Goal: Task Accomplishment & Management: Complete application form

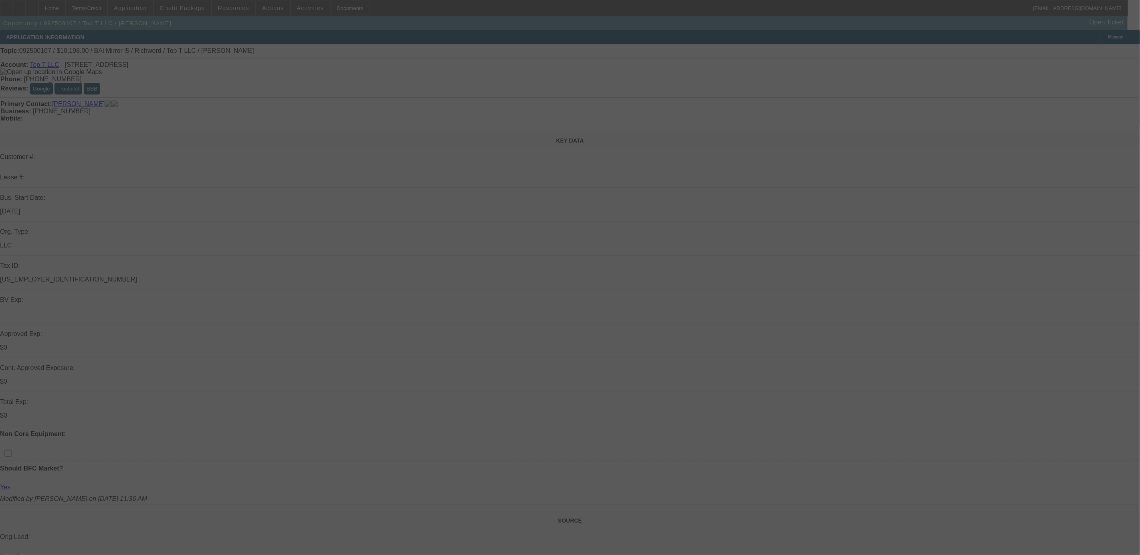
select select "0"
select select "0.1"
select select "0"
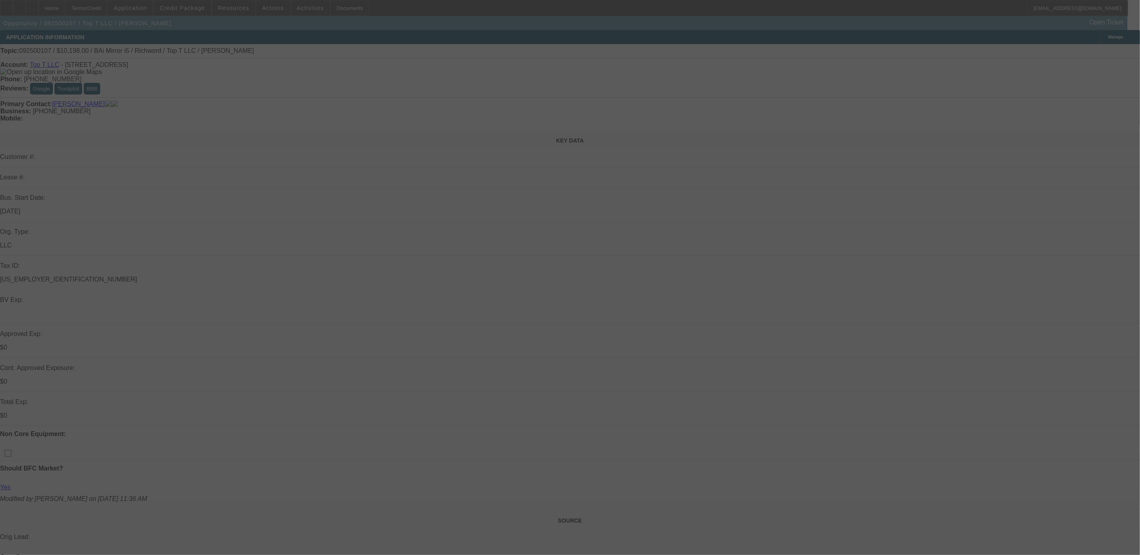
select select "0.1"
select select "0"
select select "0.1"
select select "0"
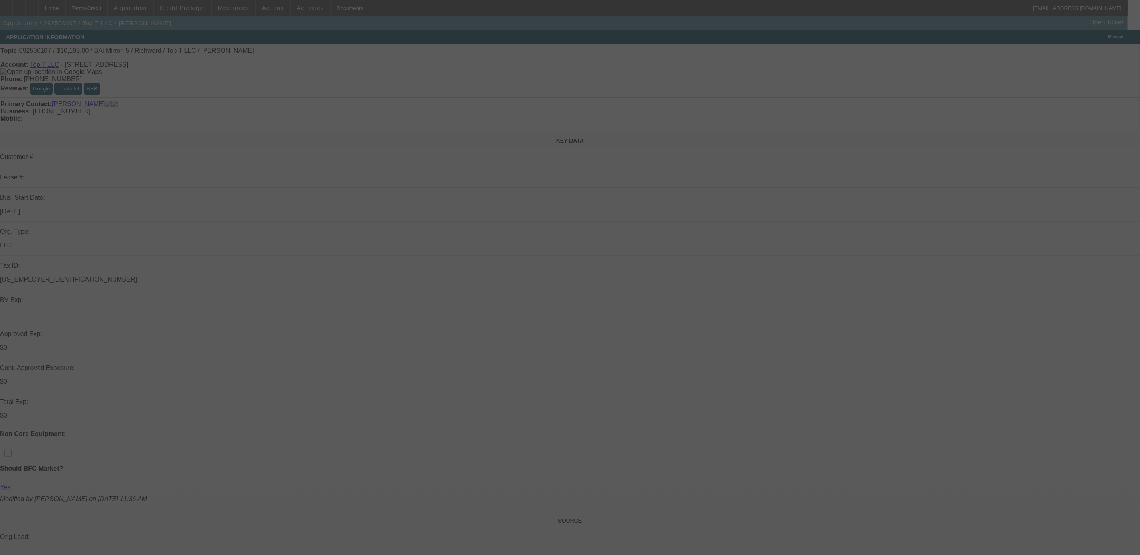
select select "0"
select select "0.1"
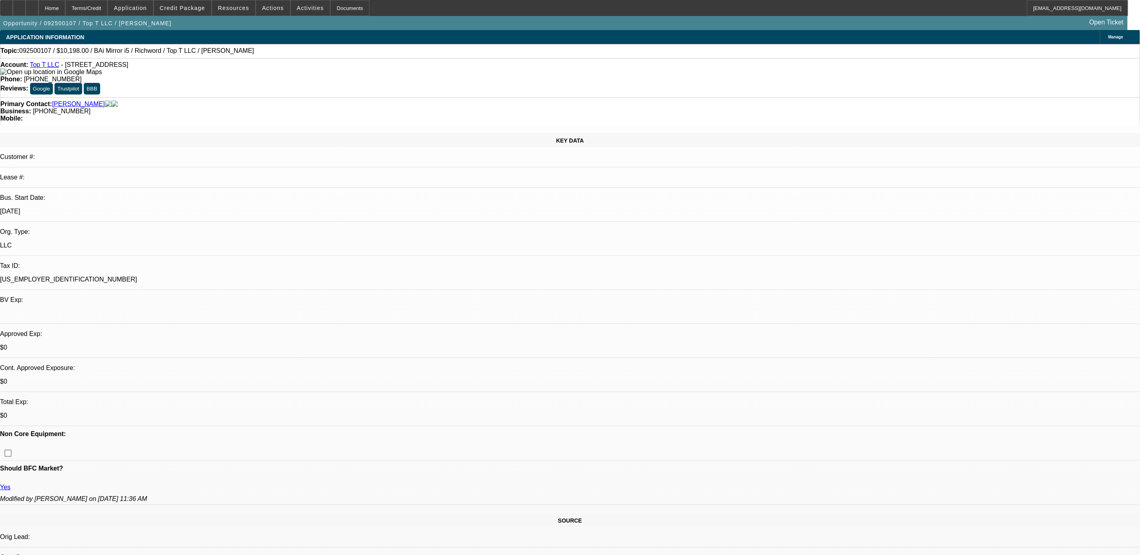
select select "1"
select select "4"
select select "1"
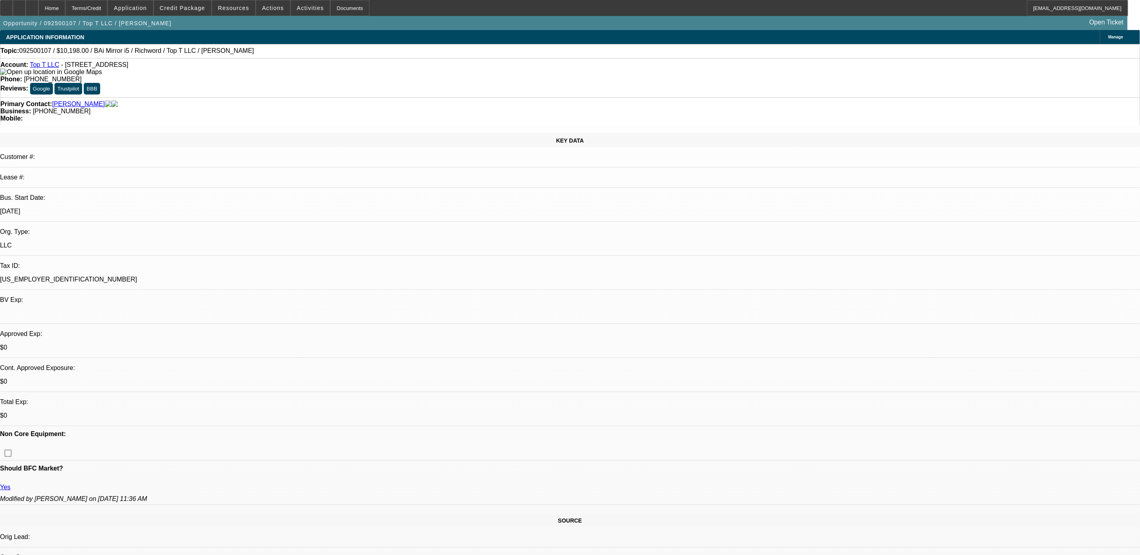
select select "4"
select select "1"
select select "4"
select select "1"
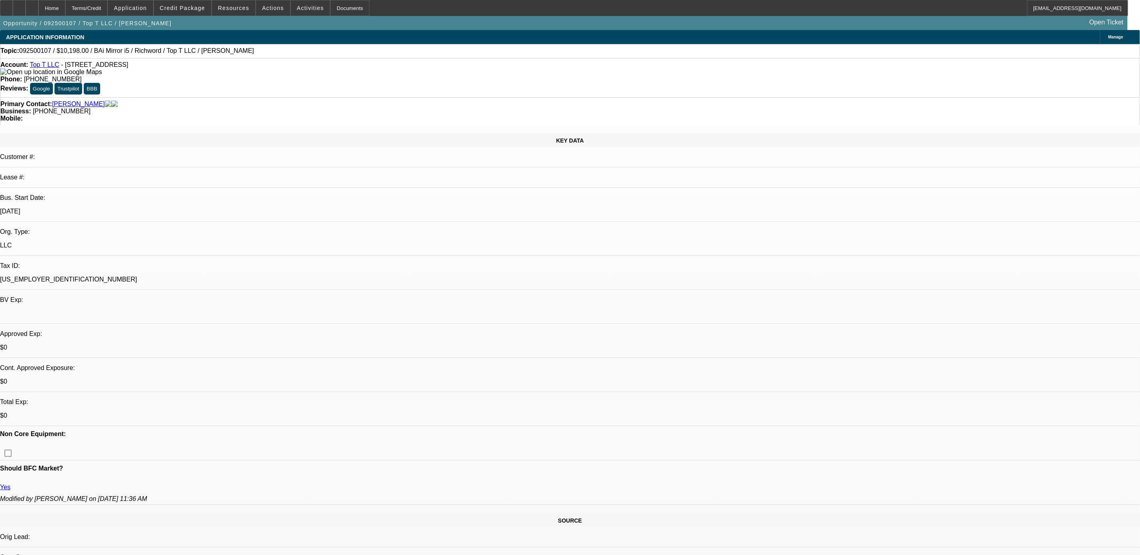
select select "1"
select select "4"
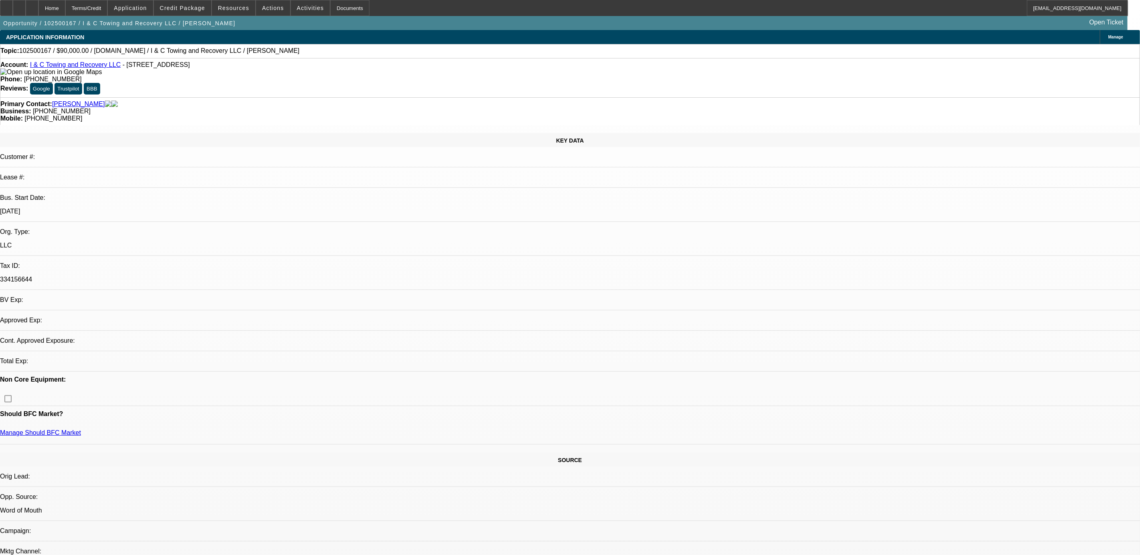
select select "0"
select select "2"
select select "0.1"
select select "1"
select select "2"
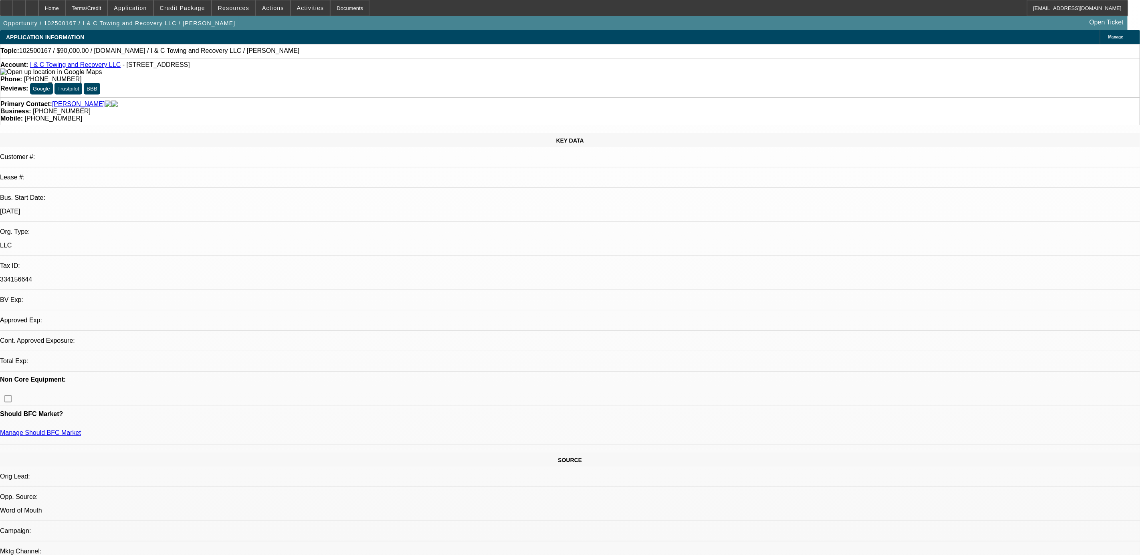
select select "4"
select select "0"
select select "2"
select select "0.1"
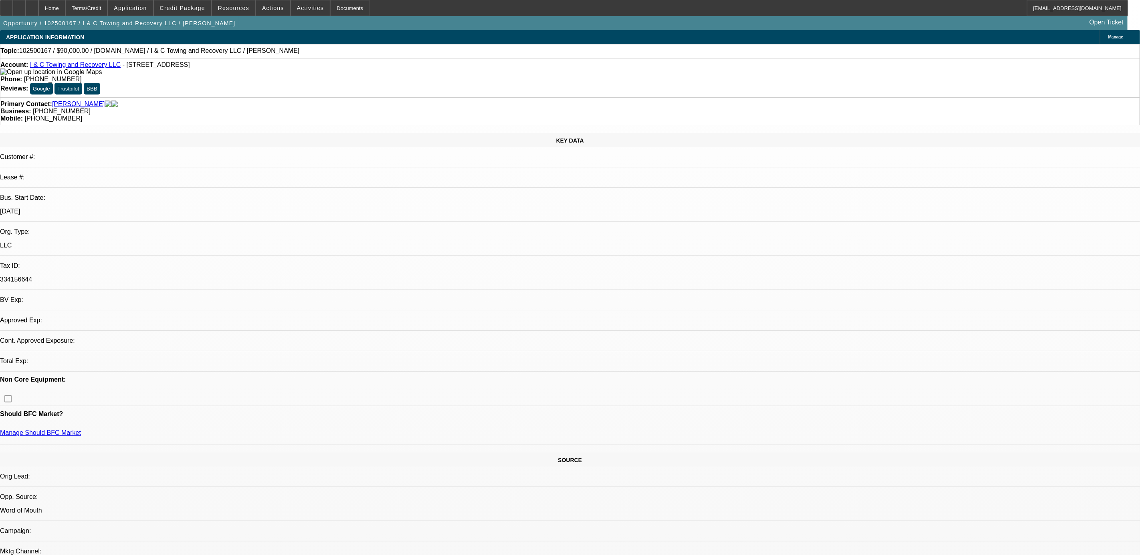
select select "4"
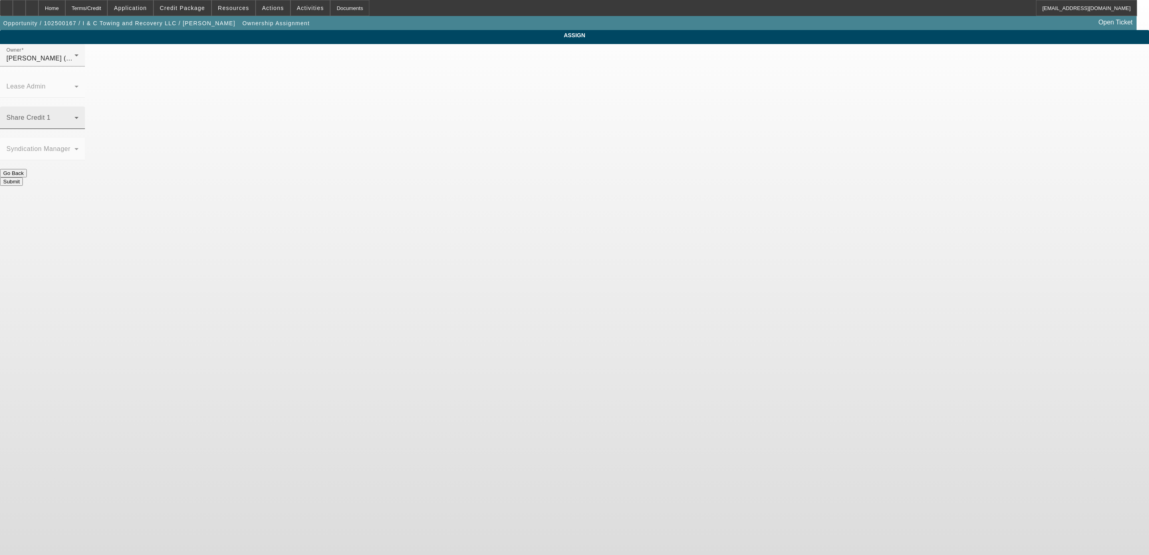
drag, startPoint x: 486, startPoint y: 94, endPoint x: 490, endPoint y: 95, distance: 4.3
click at [75, 116] on span at bounding box center [40, 121] width 68 height 10
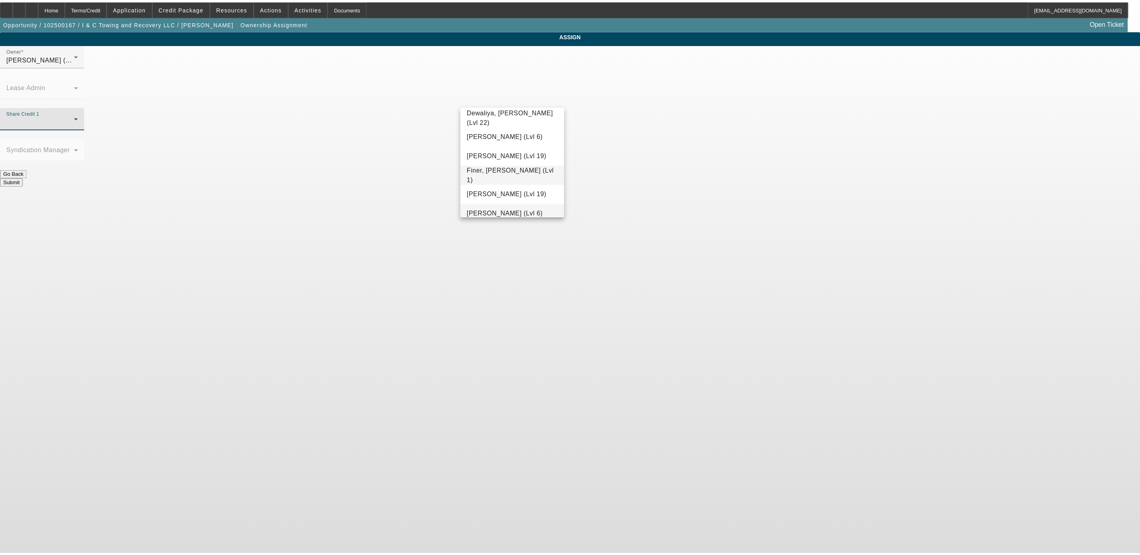
scroll to position [222, 0]
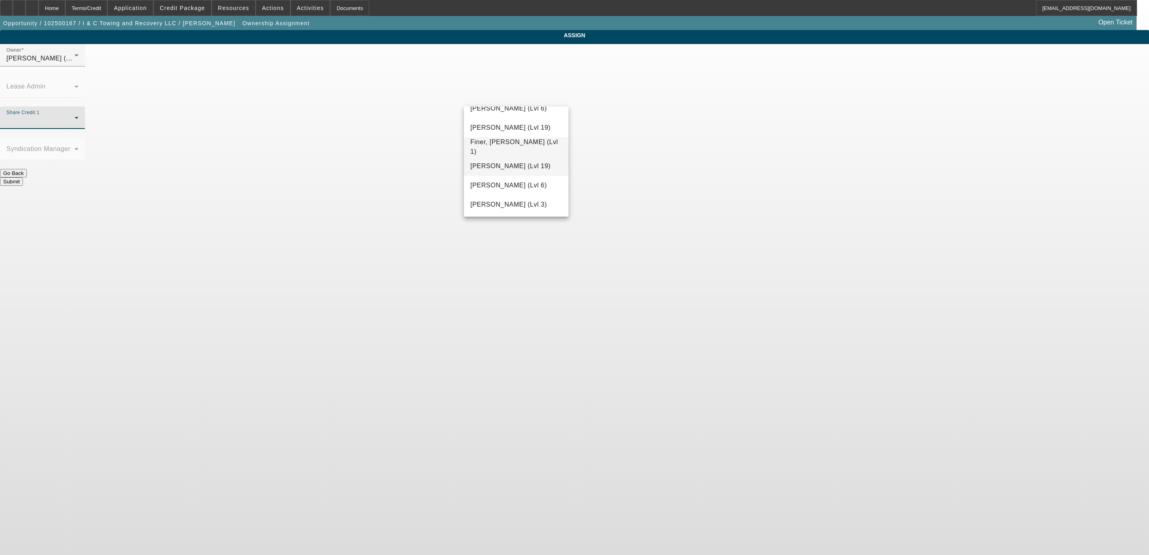
drag, startPoint x: 525, startPoint y: 171, endPoint x: 603, endPoint y: 149, distance: 81.0
click at [527, 170] on span "Fiumetto, Daniel (Lvl 19)" at bounding box center [510, 166] width 80 height 10
click at [23, 178] on button "Submit" at bounding box center [11, 182] width 23 height 8
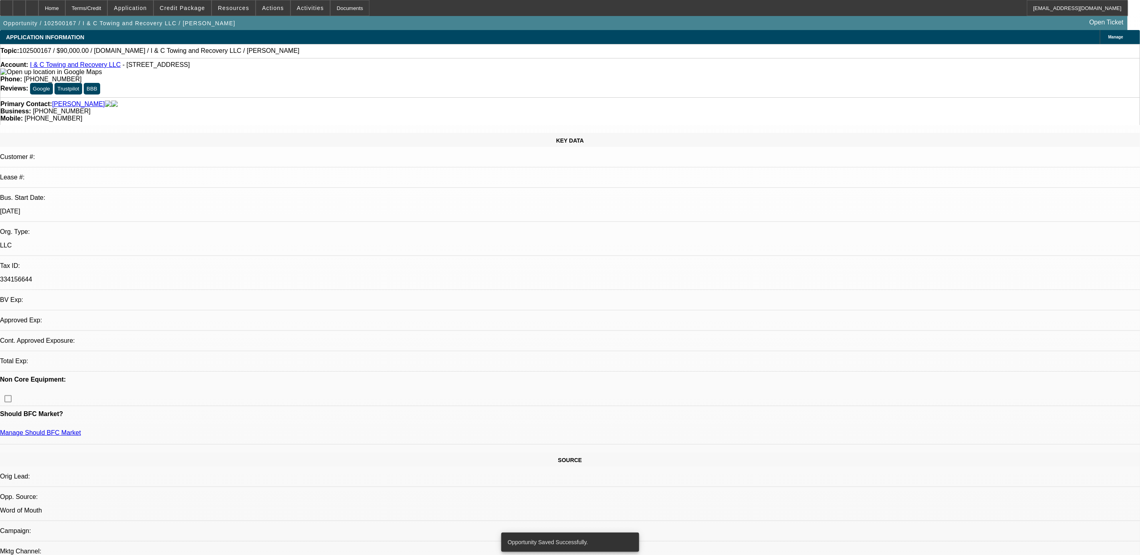
select select "0"
select select "2"
select select "0.1"
select select "4"
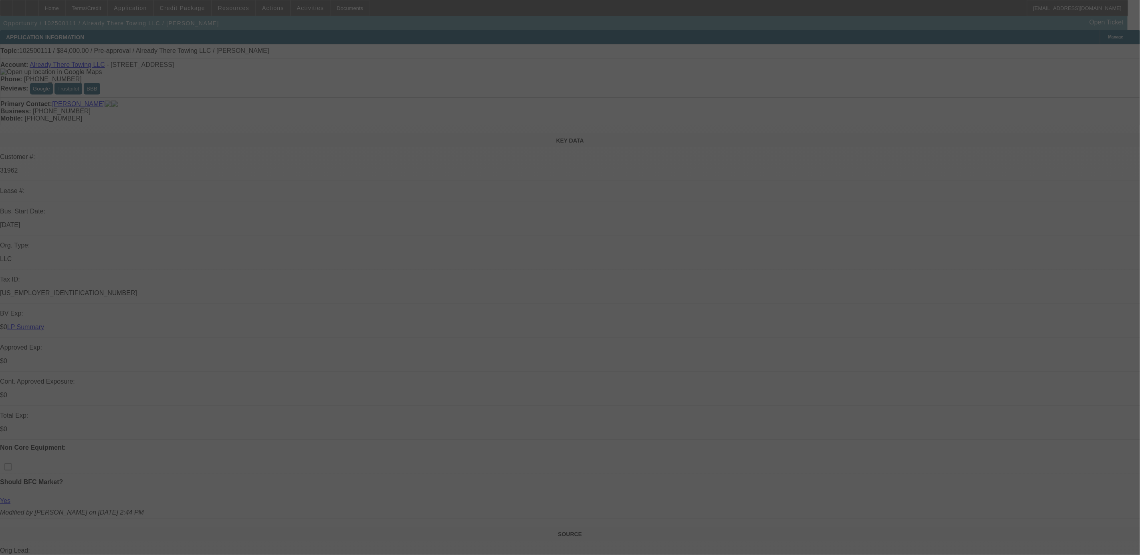
select select "0"
select select "2"
select select "0.1"
select select "4"
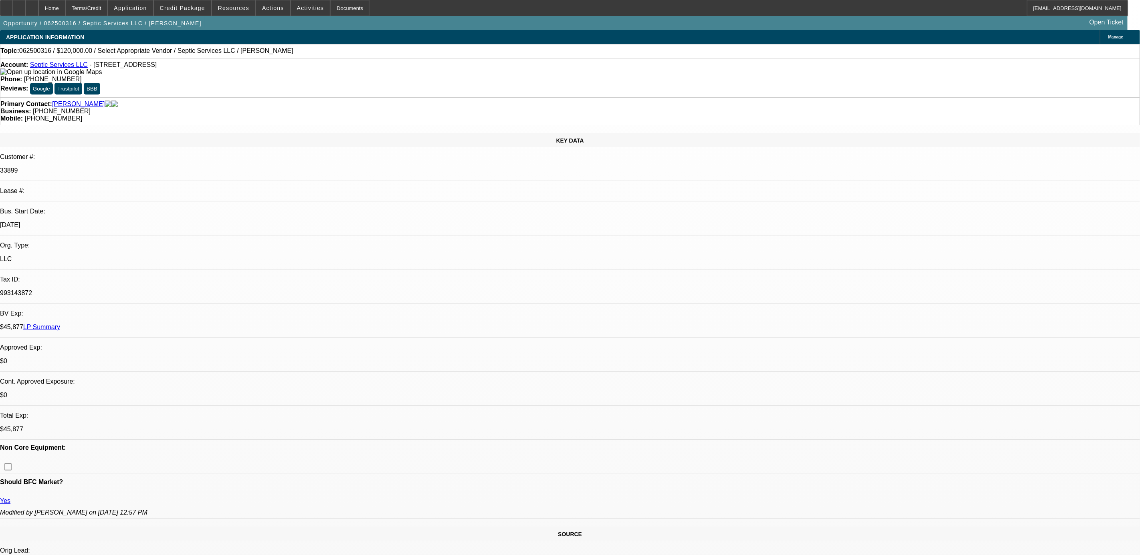
select select "0"
select select "2"
select select "0.1"
select select "4"
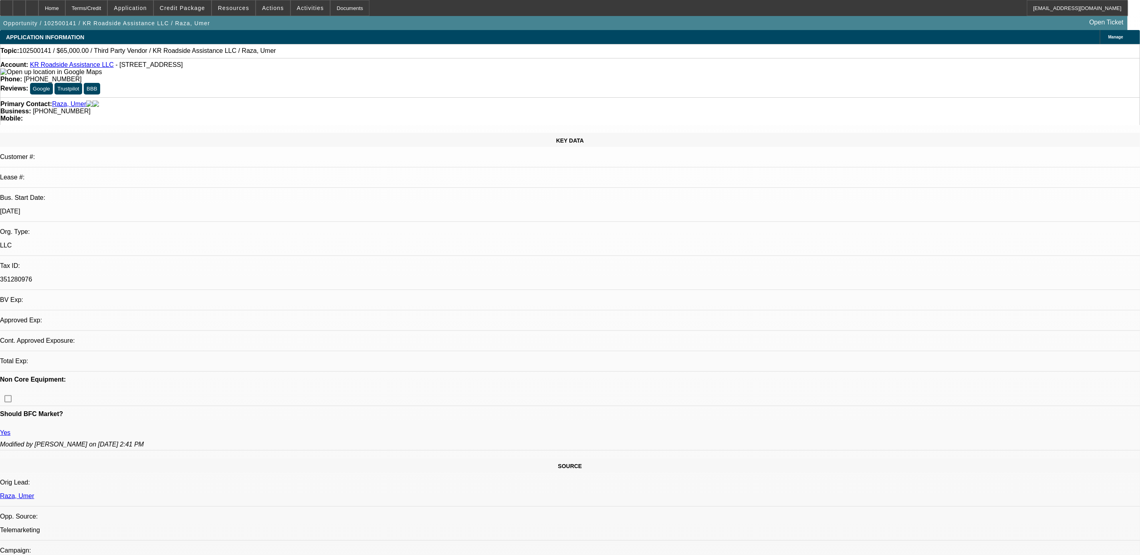
select select "0"
select select "2"
select select "0.1"
select select "1"
select select "2"
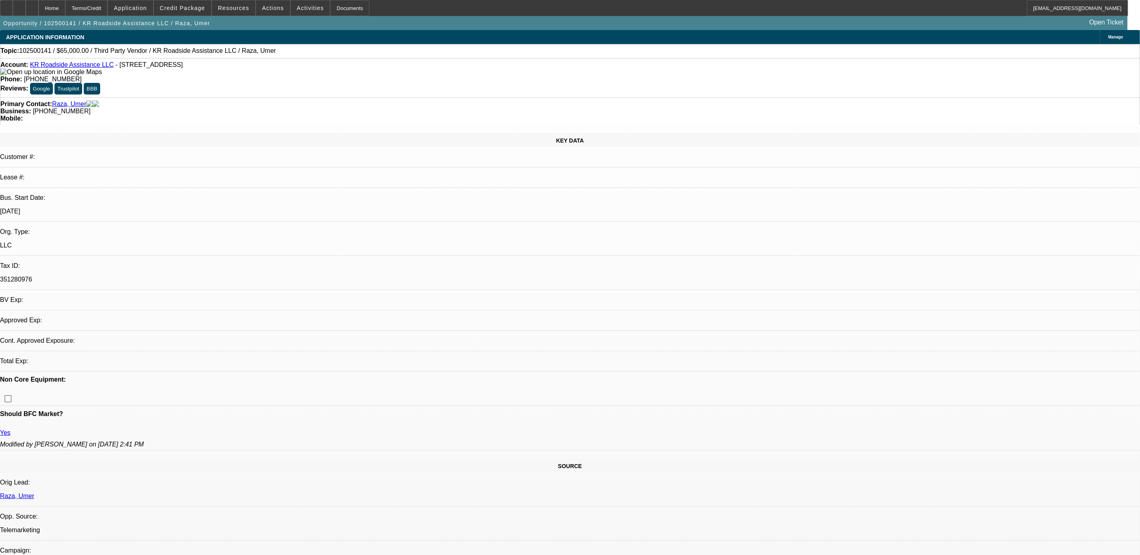
select select "4"
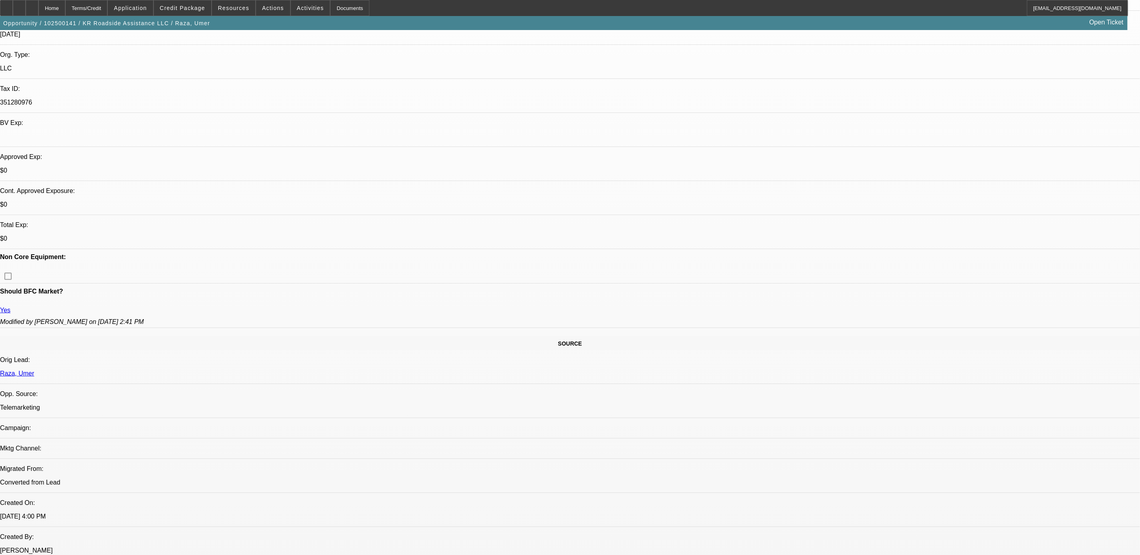
scroll to position [180, 0]
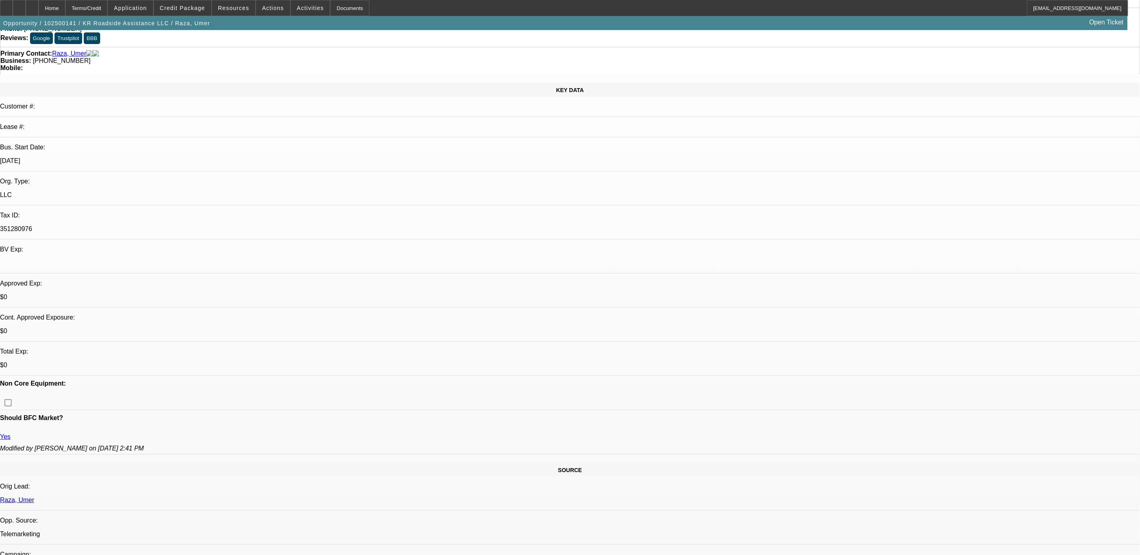
scroll to position [0, 0]
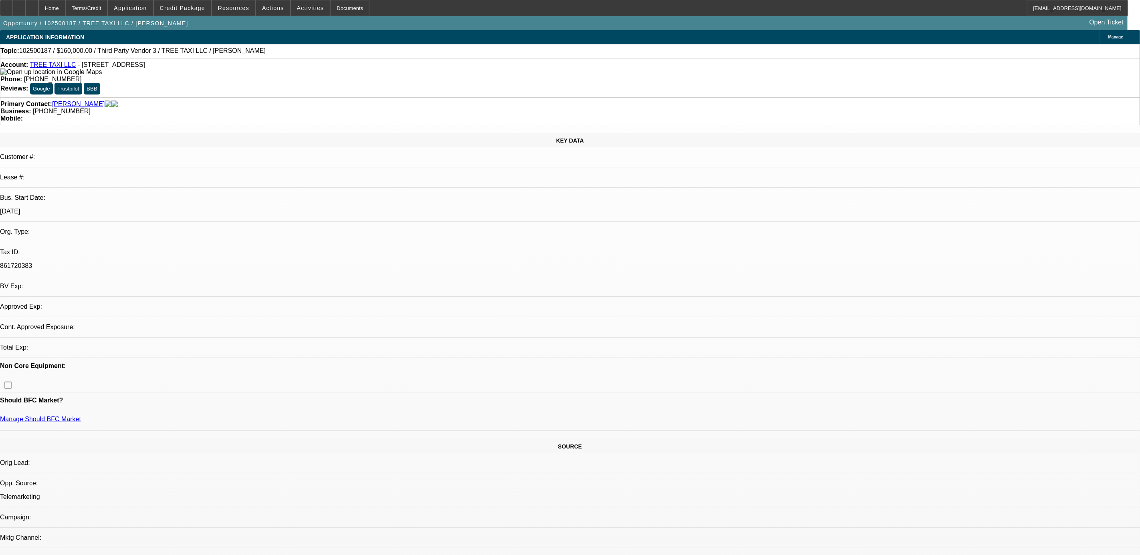
select select "0"
select select "2"
select select "0.1"
select select "4"
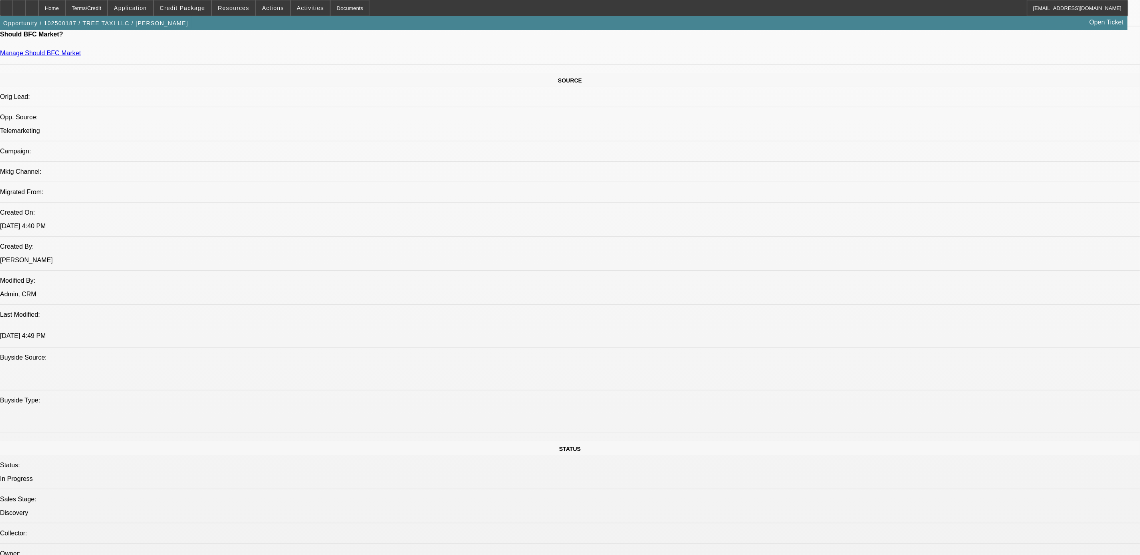
scroll to position [120, 0]
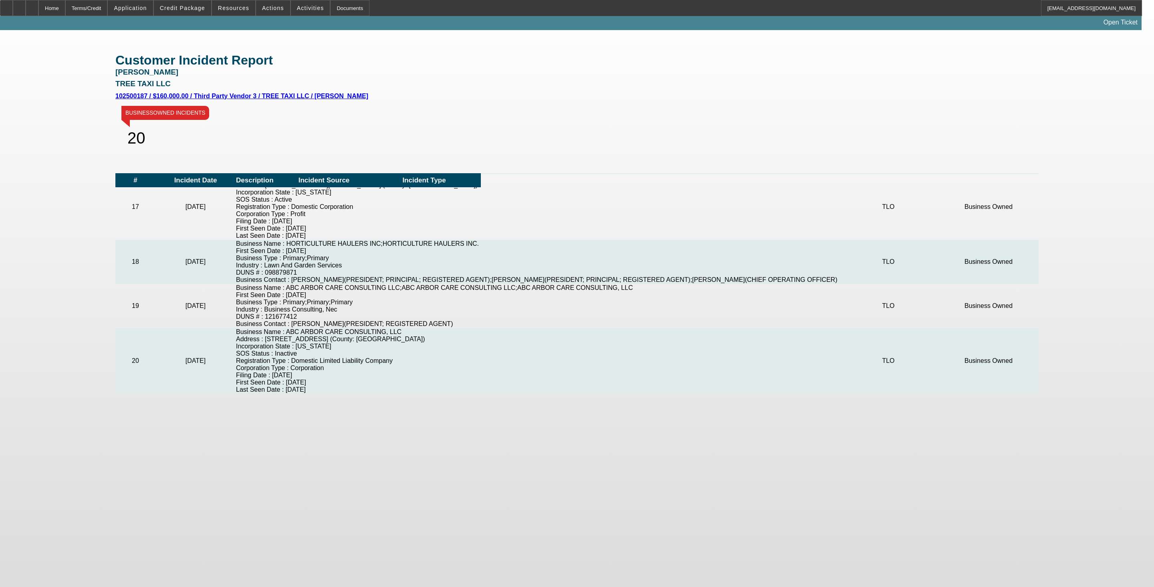
scroll to position [914, 0]
